Goal: Submit feedback/report problem

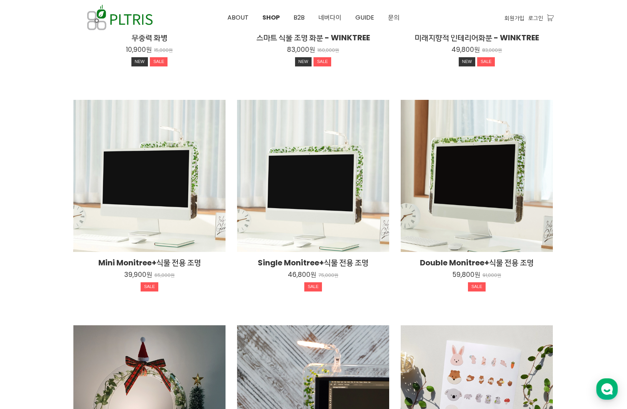
scroll to position [876, 0]
click at [603, 389] on use "button" at bounding box center [607, 389] width 12 height 12
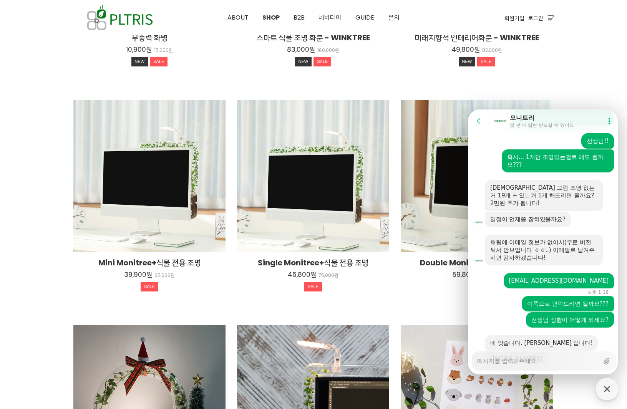
scroll to position [724, 0]
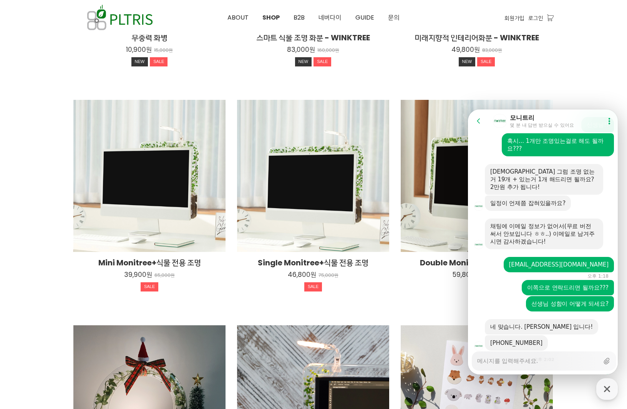
click at [602, 66] on div at bounding box center [313, 193] width 627 height 796
type textarea "x"
click at [30, 171] on div at bounding box center [313, 193] width 627 height 796
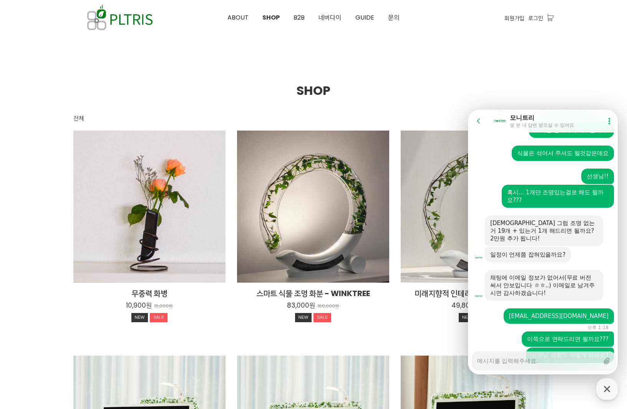
scroll to position [51, 0]
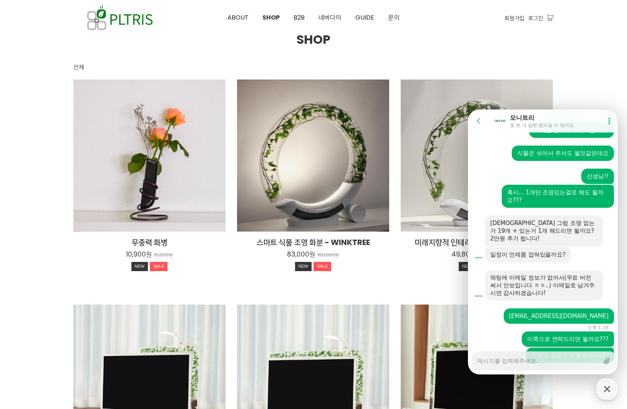
click at [48, 176] on div at bounding box center [313, 398] width 627 height 796
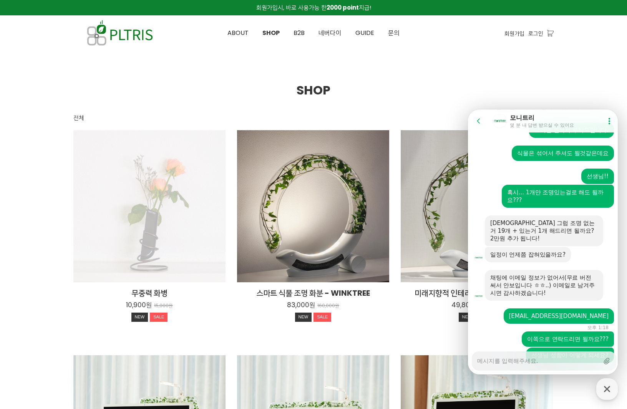
scroll to position [0, 0]
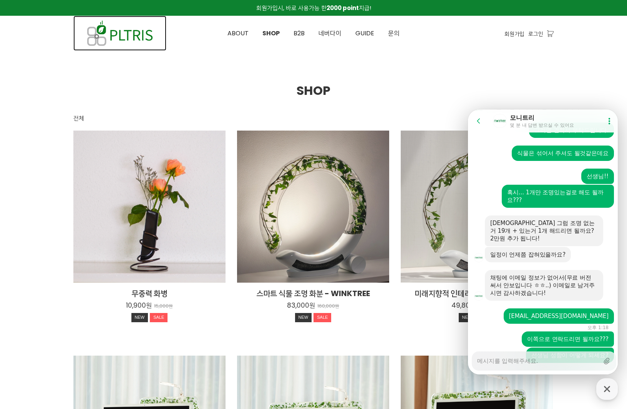
click at [122, 39] on img at bounding box center [119, 33] width 93 height 35
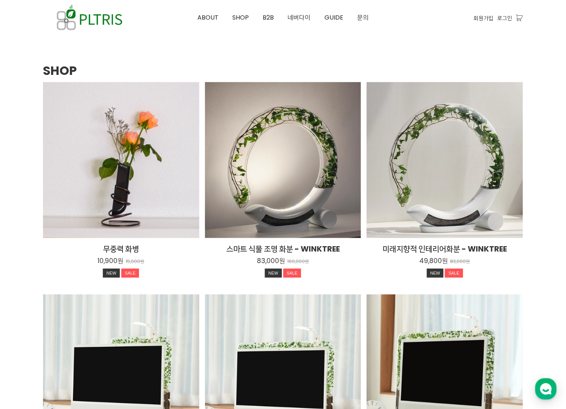
scroll to position [966, 0]
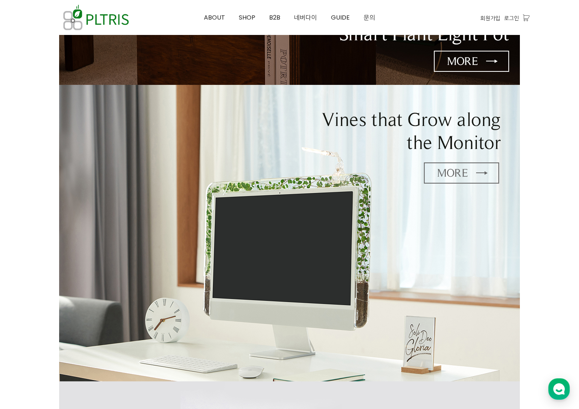
scroll to position [295, 0]
